Goal: Navigation & Orientation: Go to known website

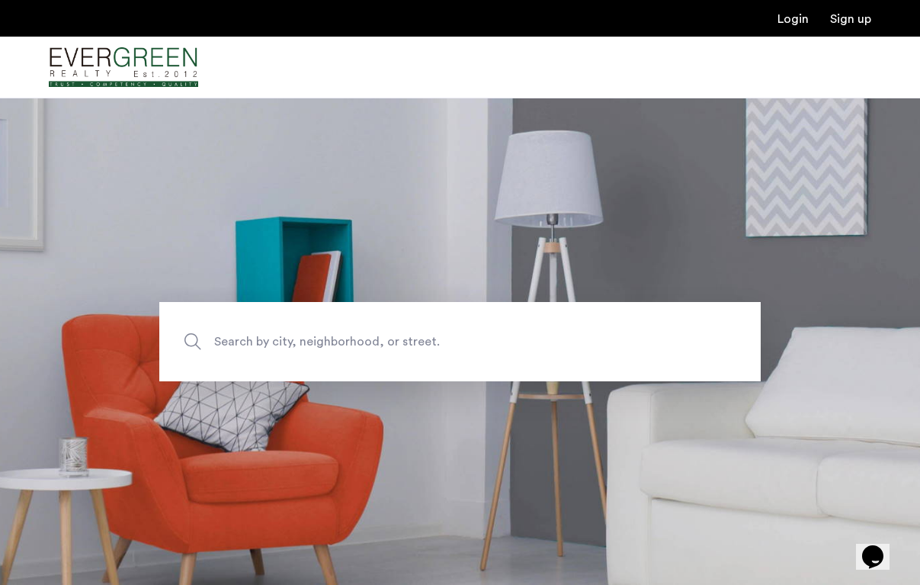
click at [111, 71] on img "Cazamio Logo" at bounding box center [123, 67] width 149 height 57
click at [117, 63] on img "Cazamio Logo" at bounding box center [123, 67] width 149 height 57
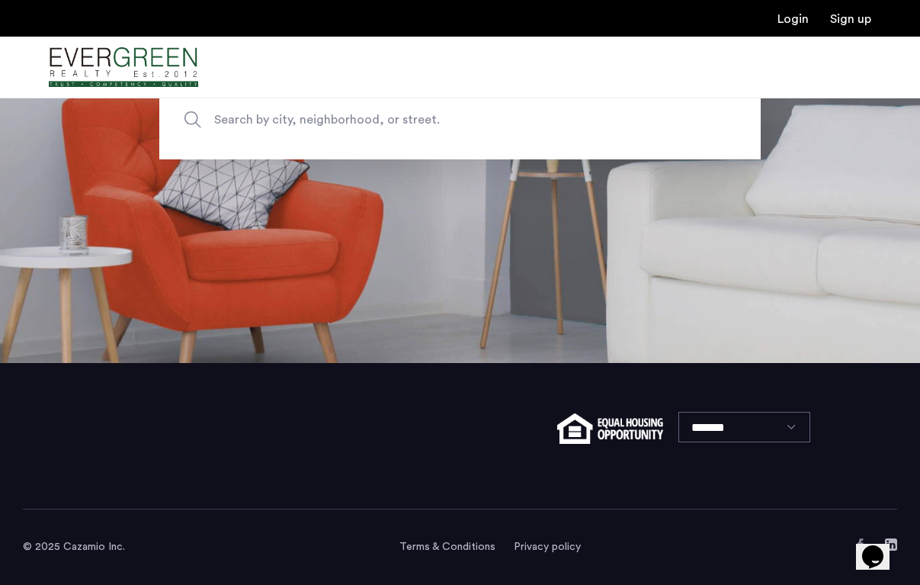
scroll to position [222, 0]
